Goal: Check status

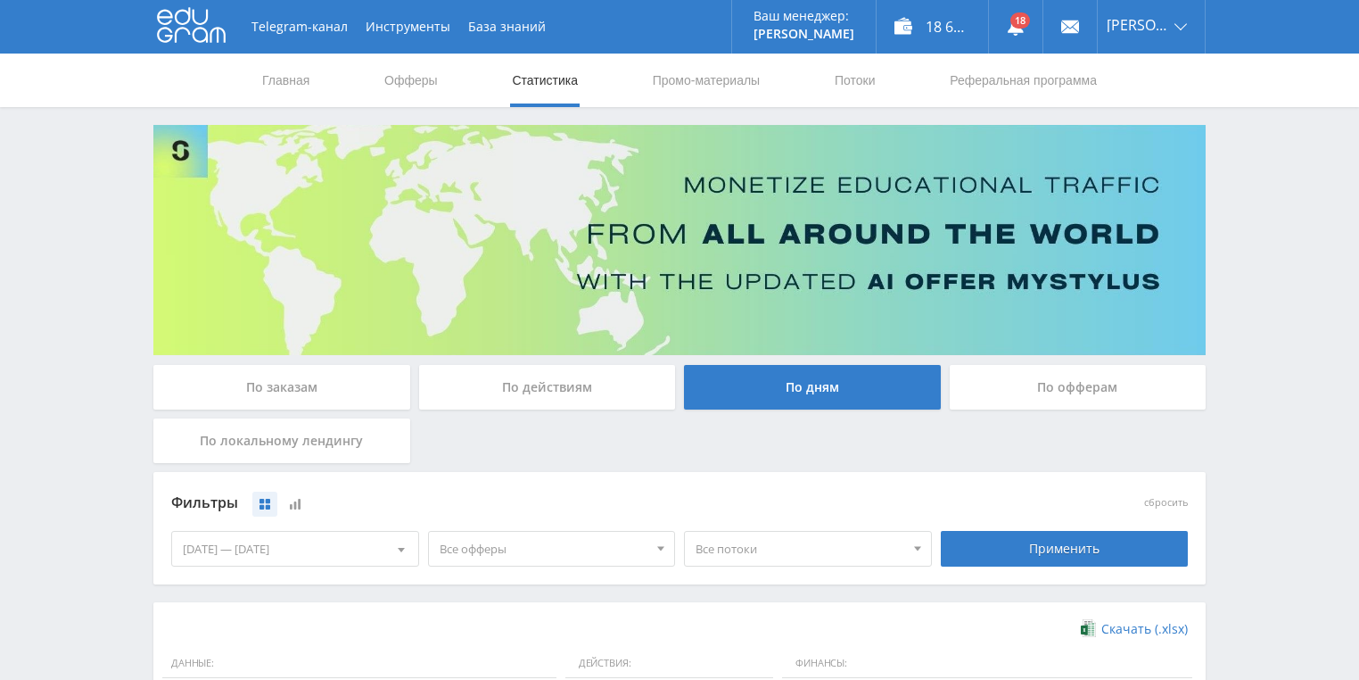
scroll to position [428, 0]
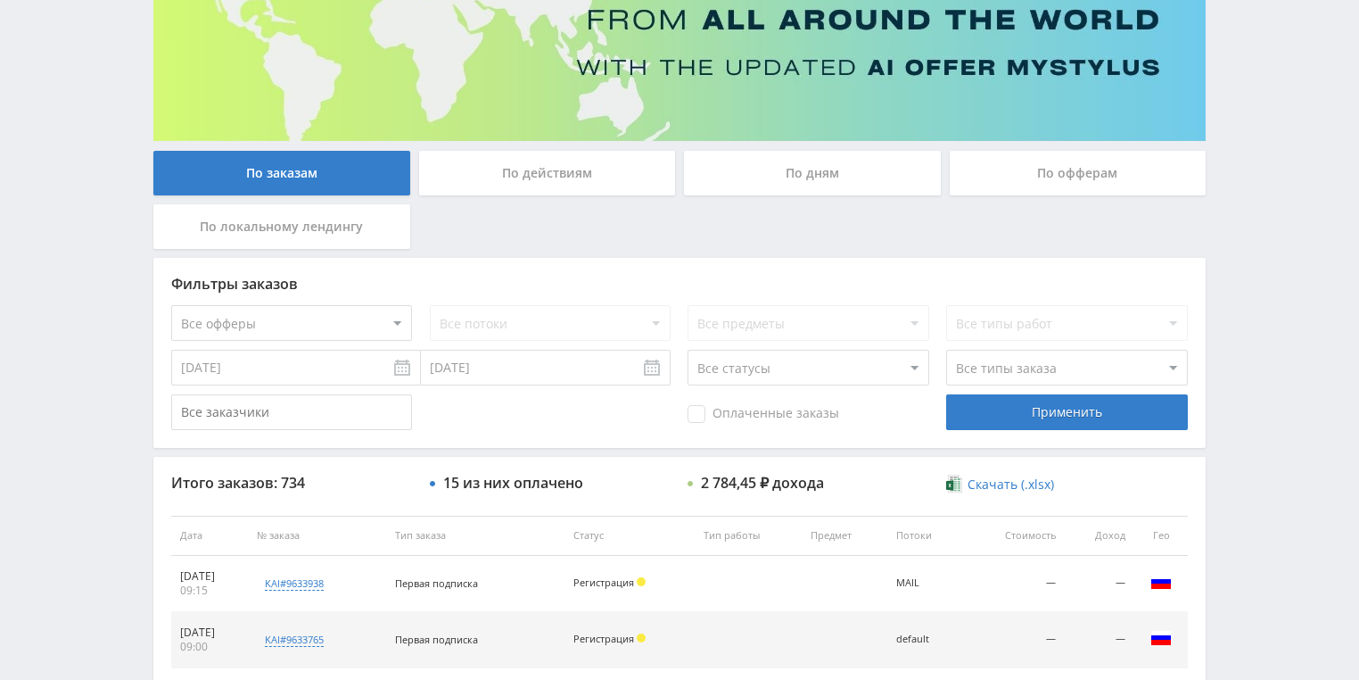
click at [546, 192] on div "По действиям" at bounding box center [547, 173] width 257 height 45
click at [0, 0] on input "По действиям" at bounding box center [0, 0] width 0 height 0
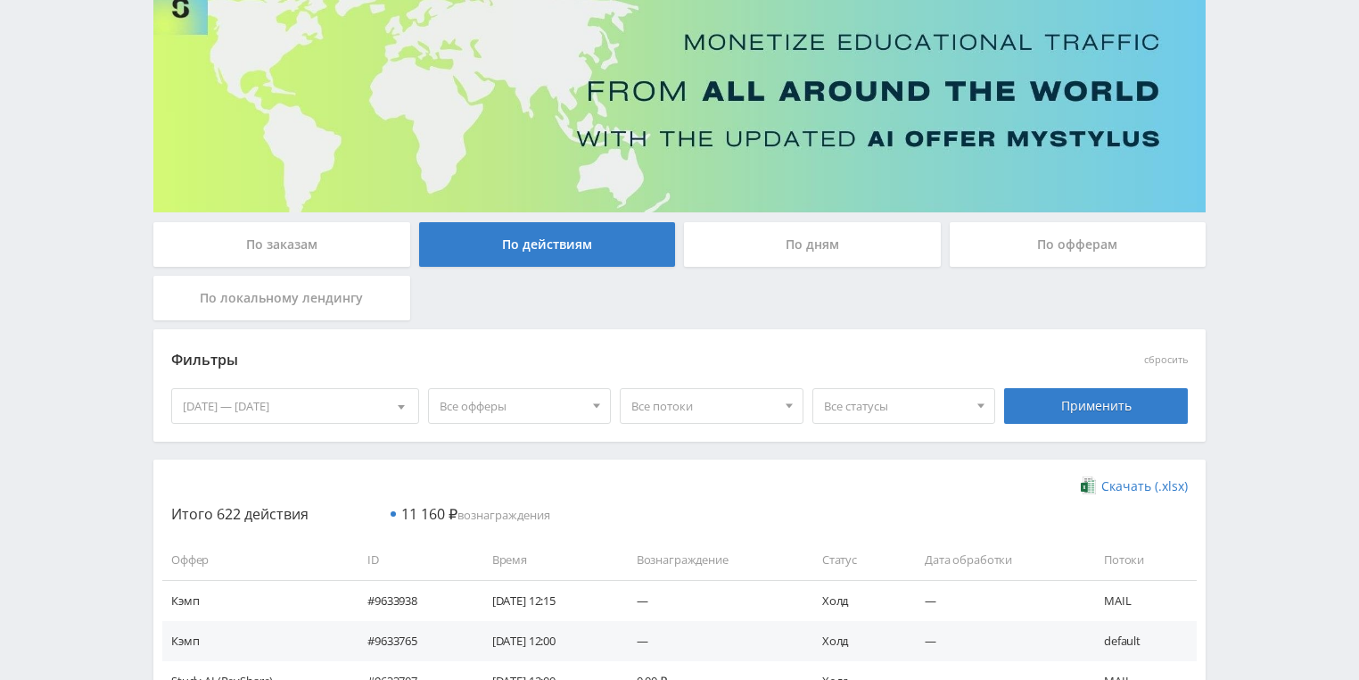
click at [795, 260] on div "По дням" at bounding box center [812, 244] width 257 height 45
click at [0, 0] on input "По дням" at bounding box center [0, 0] width 0 height 0
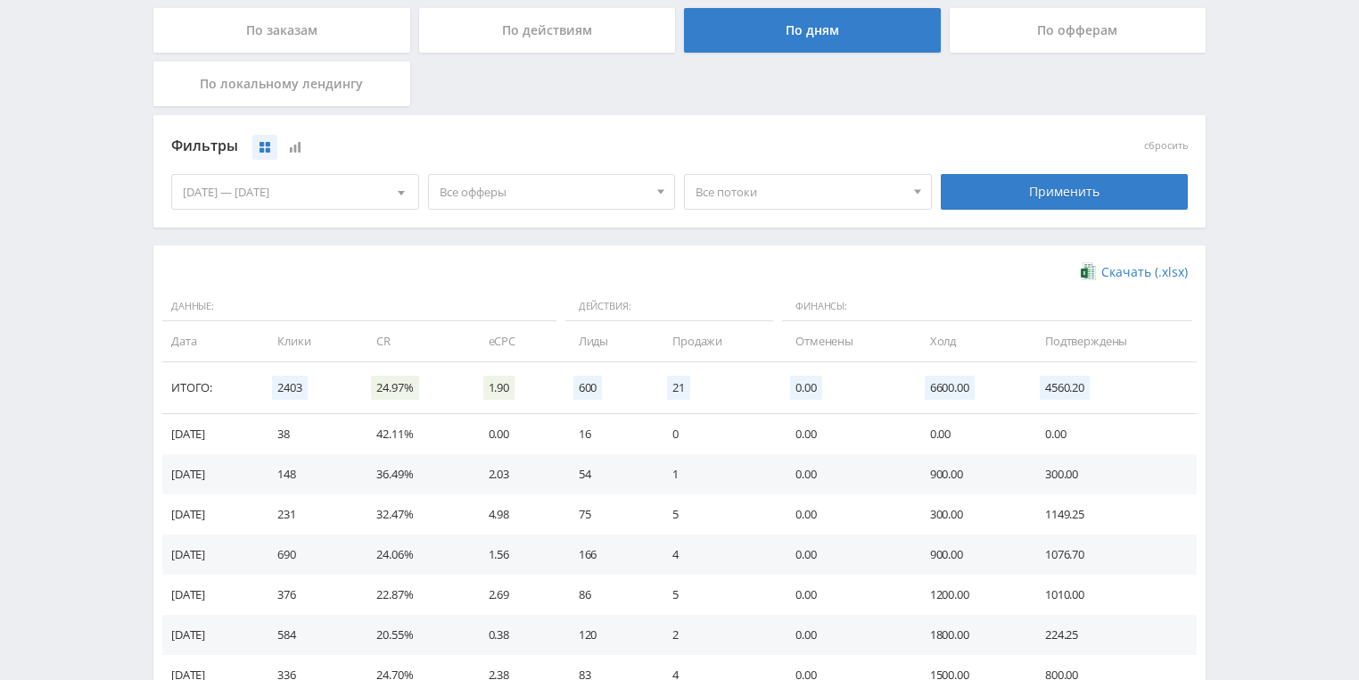
scroll to position [428, 0]
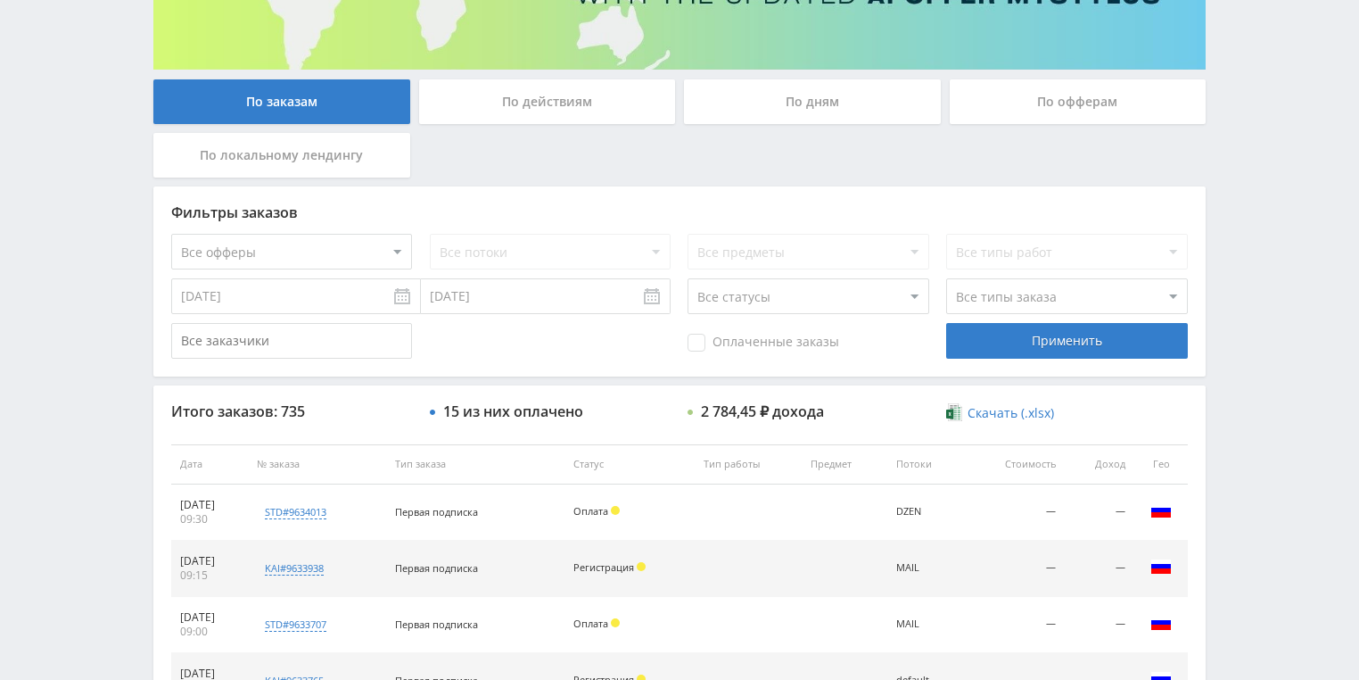
click at [551, 105] on div "По действиям" at bounding box center [547, 101] width 257 height 45
click at [0, 0] on input "По действиям" at bounding box center [0, 0] width 0 height 0
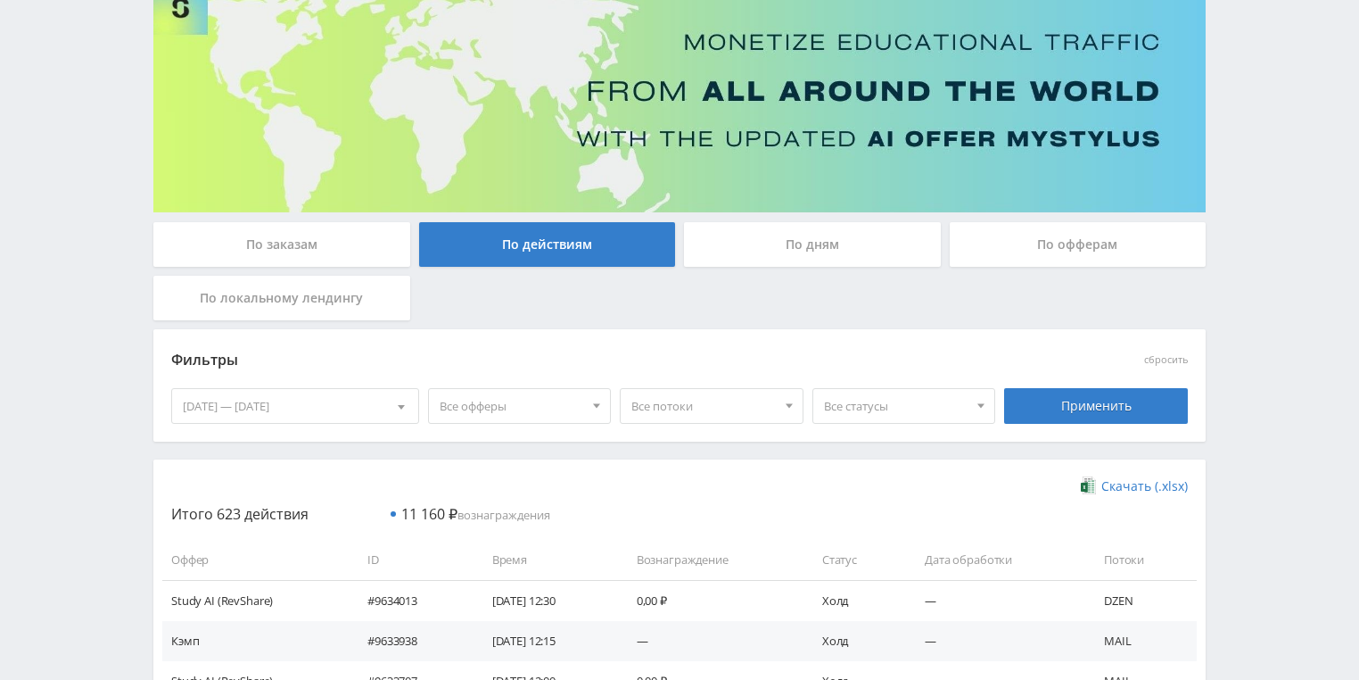
click at [787, 246] on div "По дням" at bounding box center [812, 244] width 257 height 45
click at [0, 0] on input "По дням" at bounding box center [0, 0] width 0 height 0
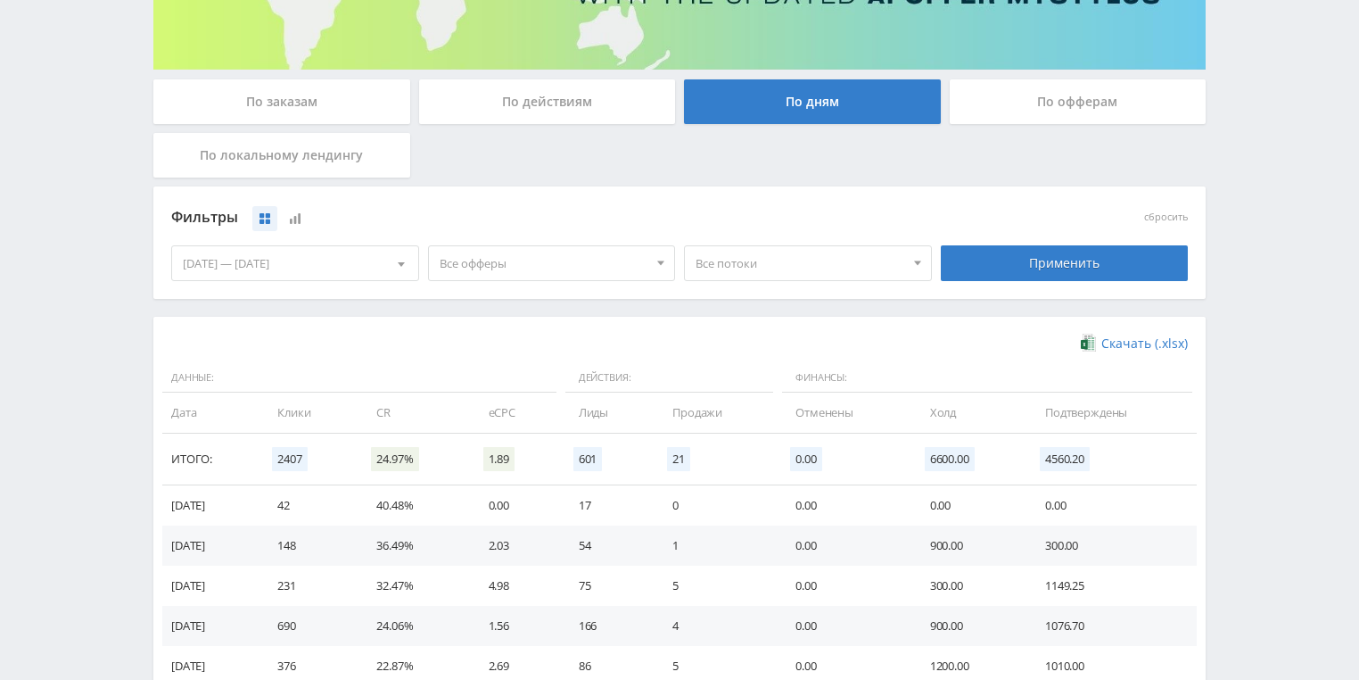
scroll to position [428, 0]
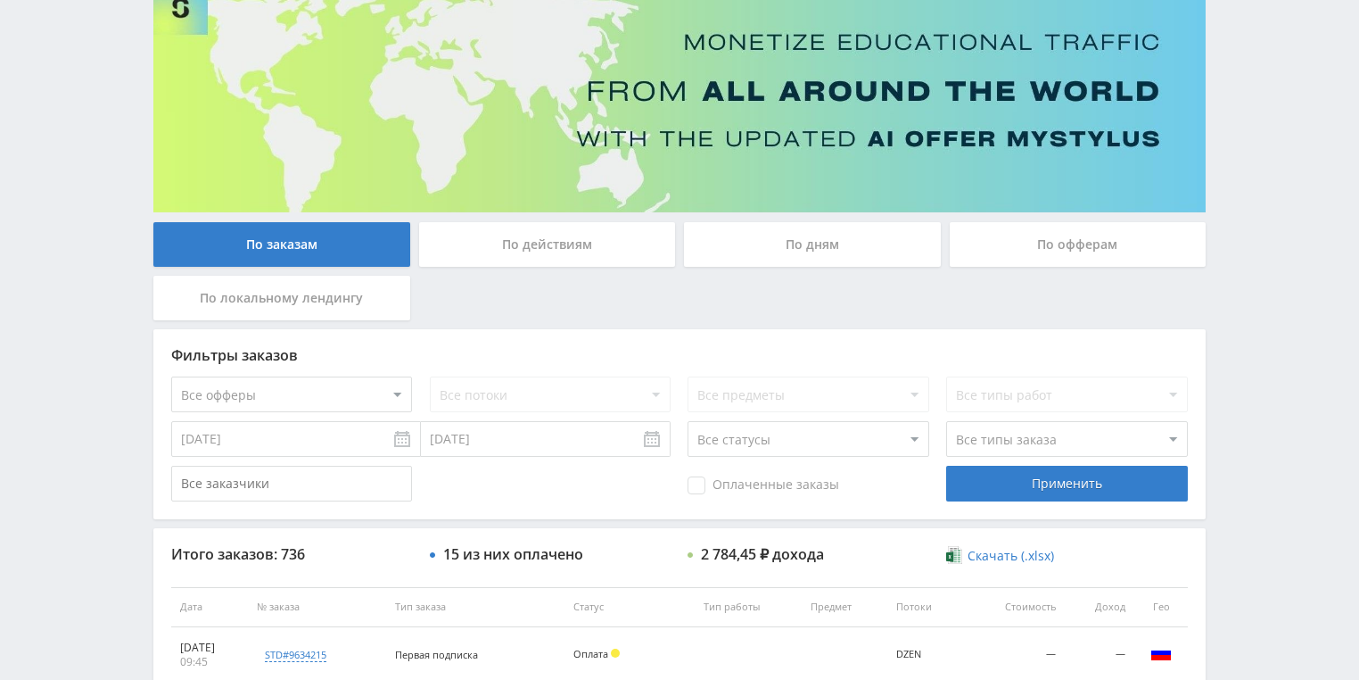
click at [541, 229] on div "По действиям" at bounding box center [547, 244] width 257 height 45
click at [0, 0] on input "По действиям" at bounding box center [0, 0] width 0 height 0
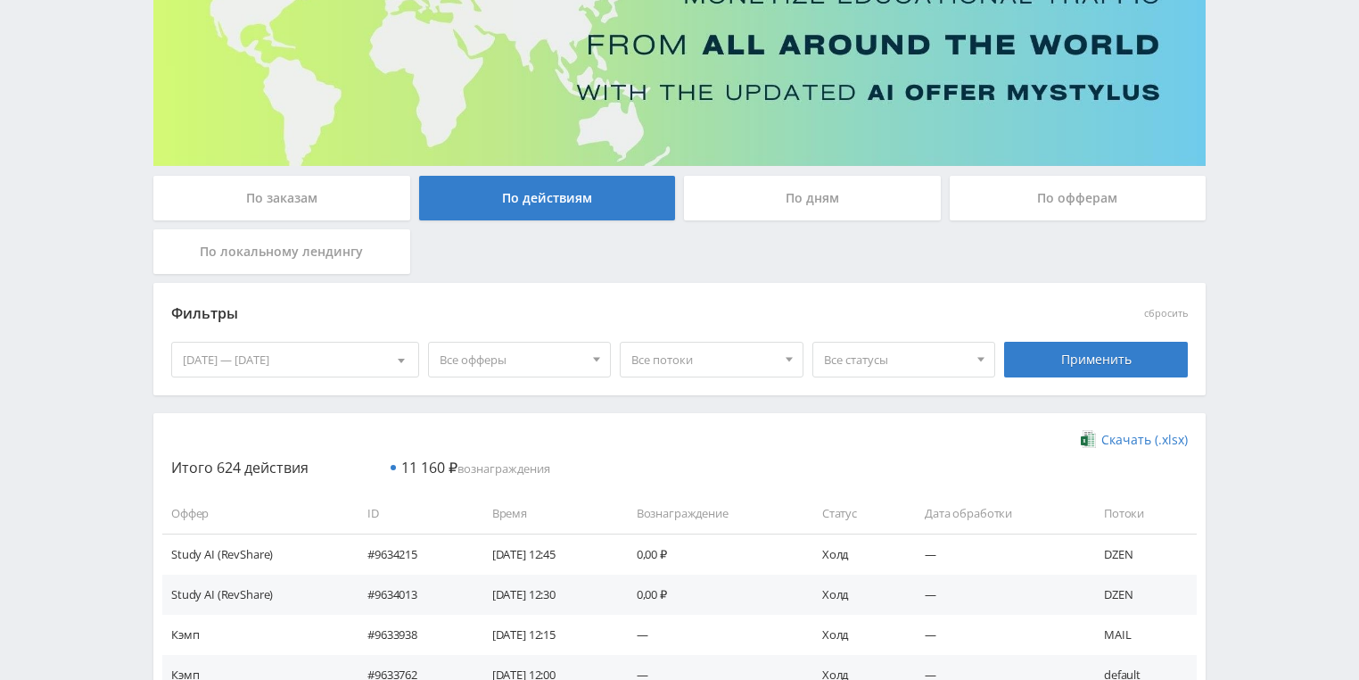
scroll to position [285, 0]
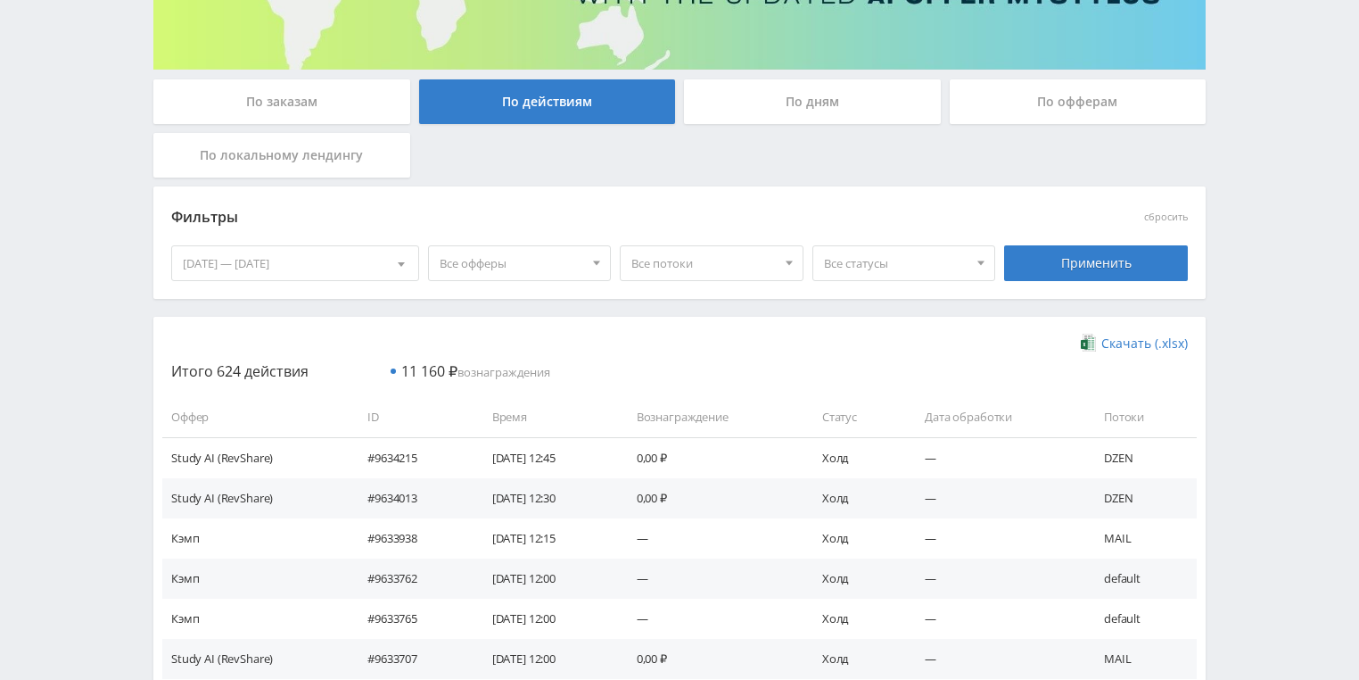
click at [821, 102] on div "По дням" at bounding box center [812, 101] width 257 height 45
click at [0, 0] on input "По дням" at bounding box center [0, 0] width 0 height 0
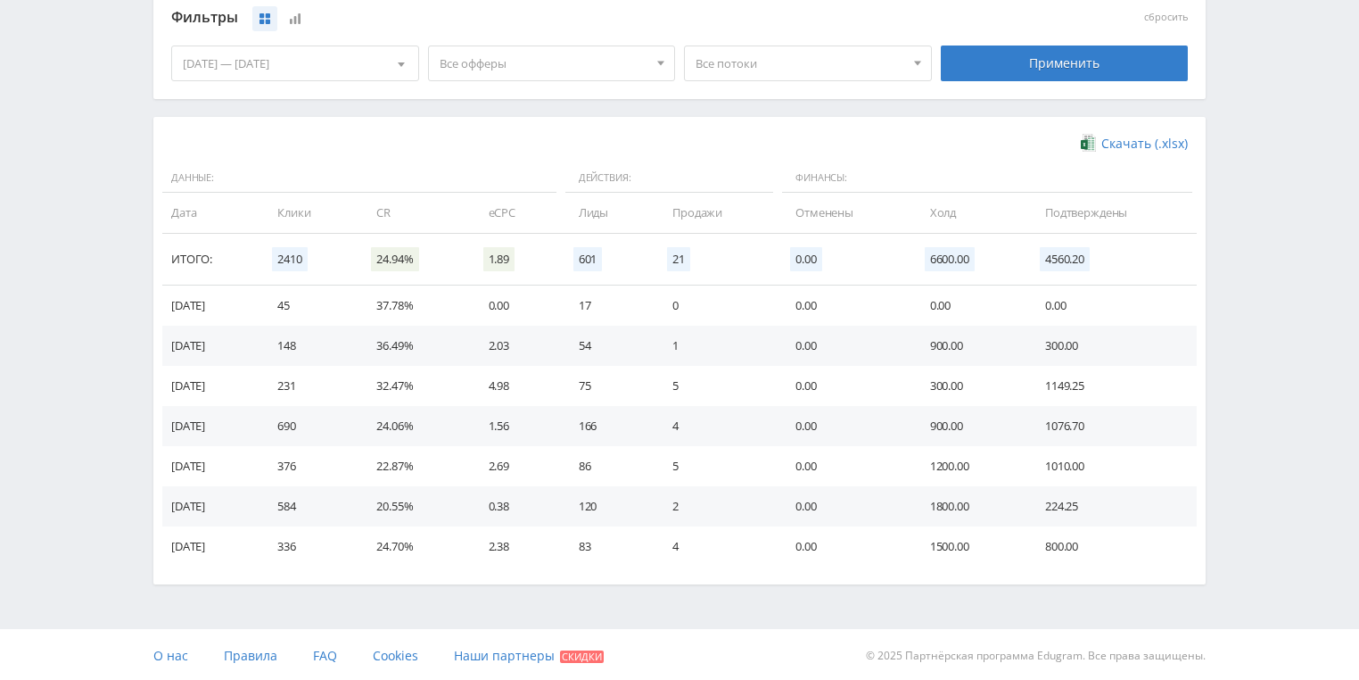
scroll to position [486, 0]
